Goal: Information Seeking & Learning: Understand process/instructions

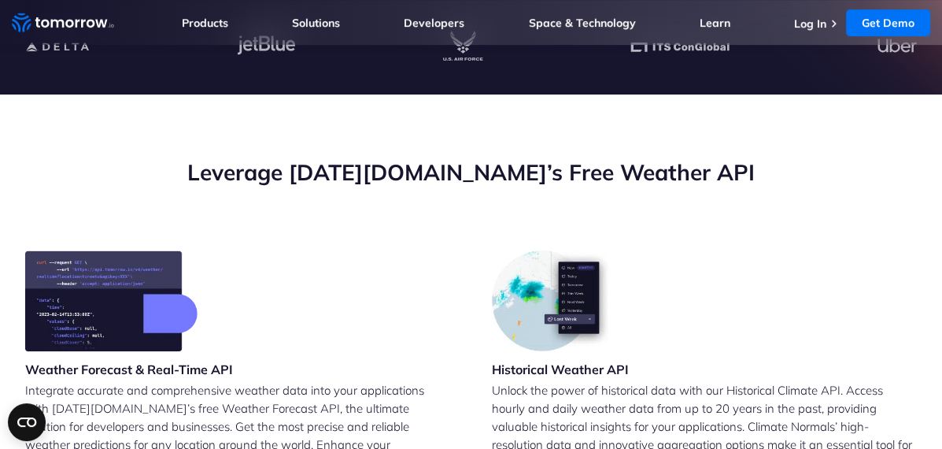
scroll to position [315, 0]
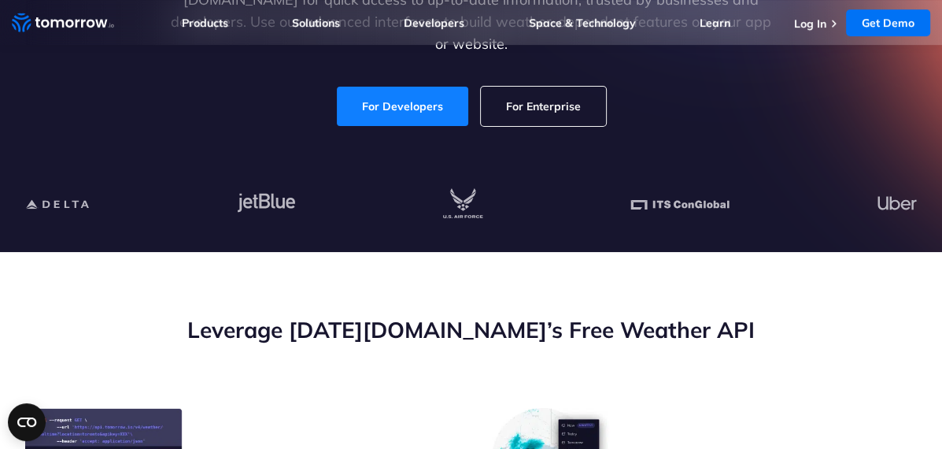
click at [402, 93] on link "For Developers" at bounding box center [402, 106] width 131 height 39
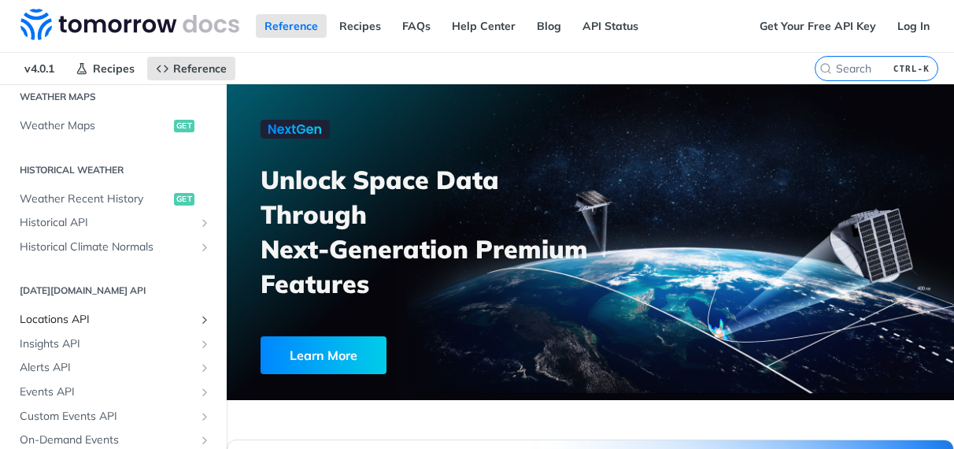
scroll to position [551, 0]
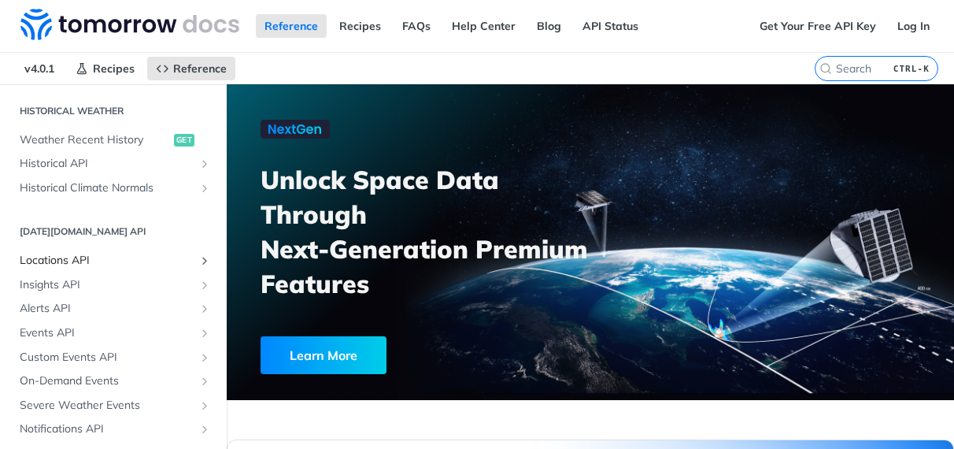
click at [112, 257] on span "Locations API" at bounding box center [107, 261] width 175 height 16
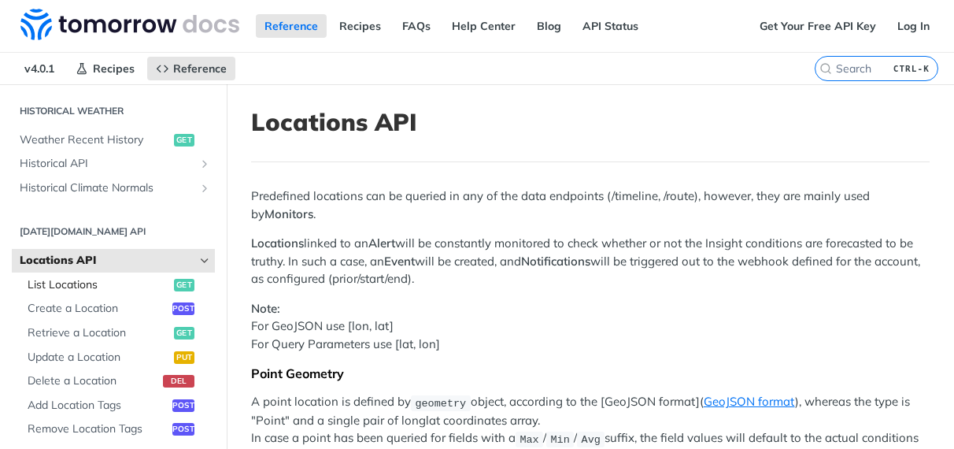
click at [120, 282] on span "List Locations" at bounding box center [99, 285] width 142 height 16
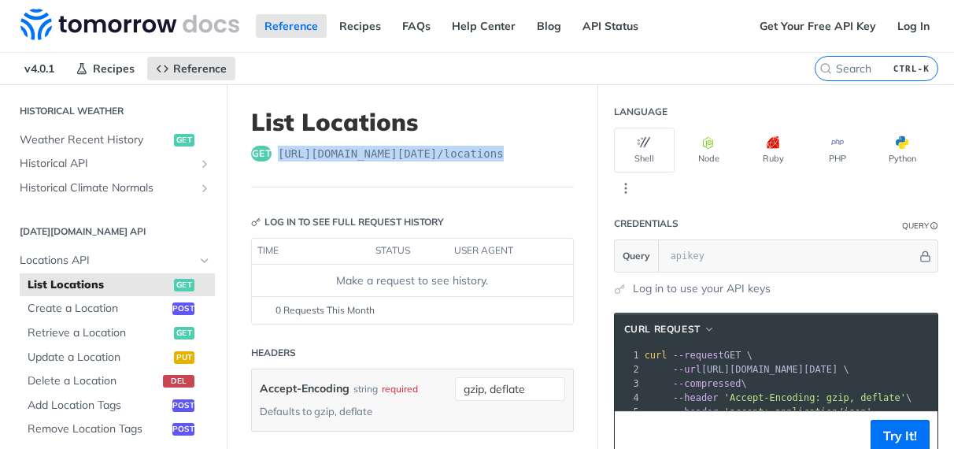
drag, startPoint x: 548, startPoint y: 155, endPoint x: 276, endPoint y: 158, distance: 271.5
click at [276, 158] on div "get [URL][DOMAIN_NAME][DATE] /locations" at bounding box center [412, 154] width 323 height 16
copy span "[URL][DOMAIN_NAME][DATE] /locations"
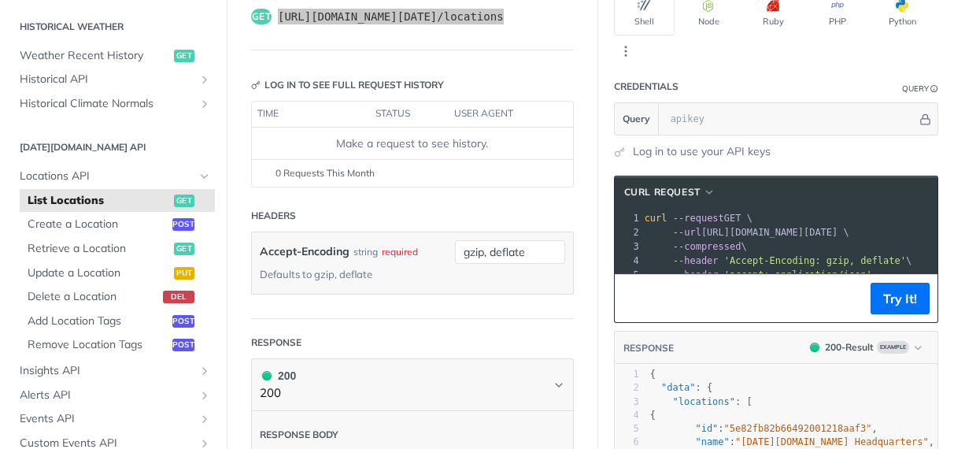
scroll to position [236, 0]
